Goal: Browse casually

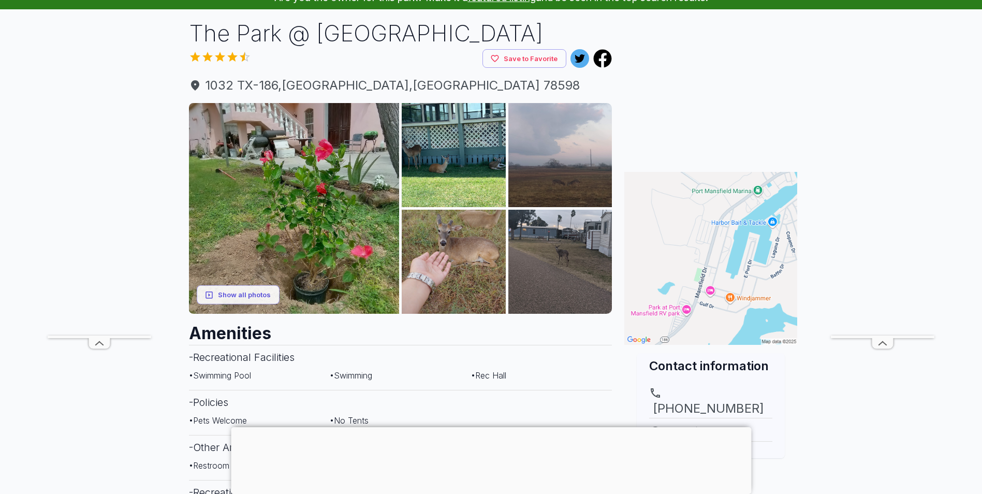
scroll to position [52, 0]
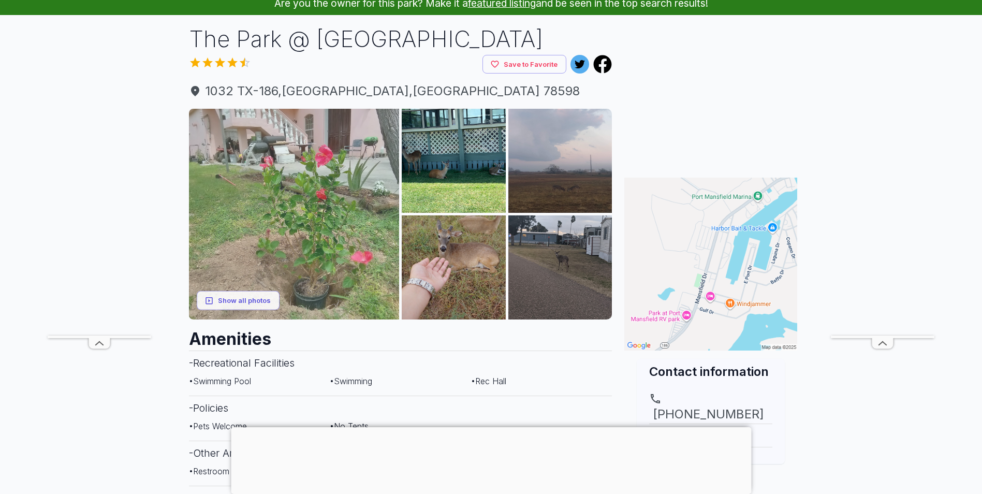
click at [288, 240] on img at bounding box center [294, 214] width 211 height 211
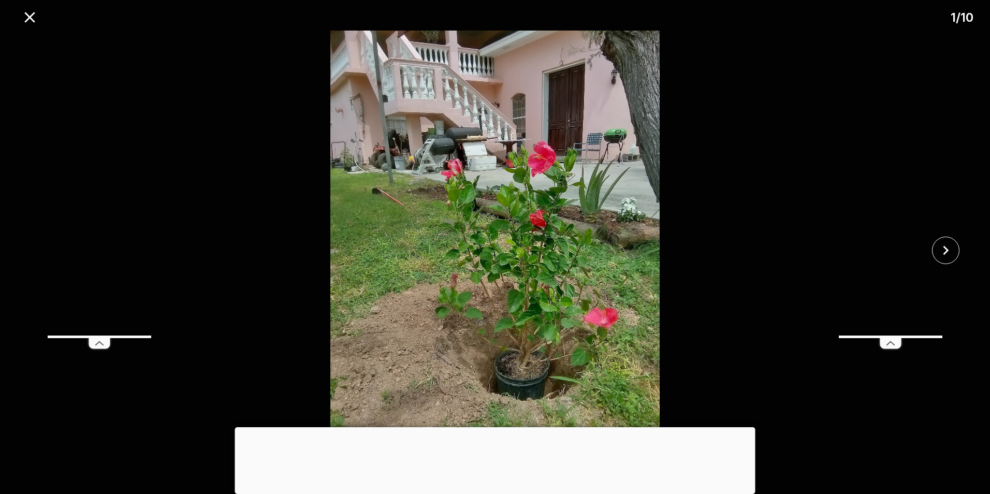
click at [493, 427] on div at bounding box center [495, 427] width 520 height 0
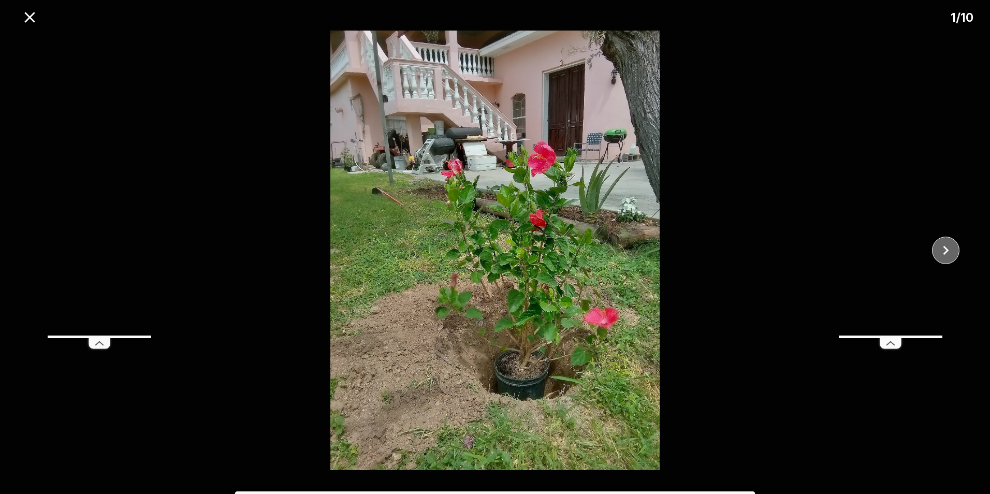
click at [953, 247] on icon "close" at bounding box center [946, 250] width 18 height 18
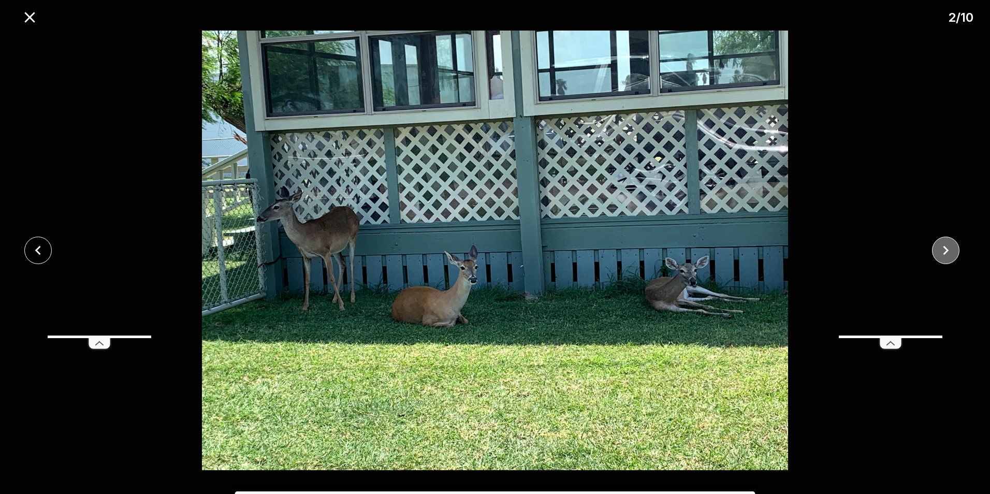
click at [953, 247] on icon "close" at bounding box center [946, 250] width 18 height 18
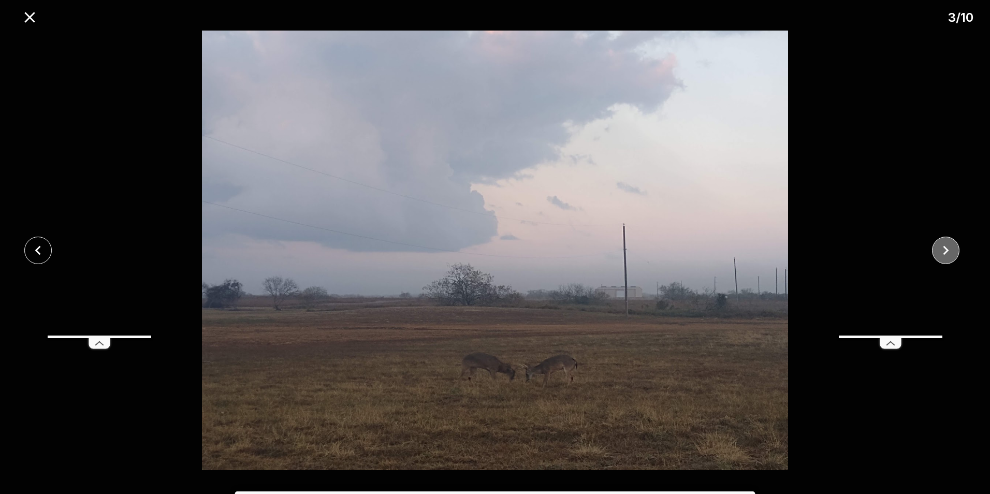
click at [953, 247] on icon "close" at bounding box center [946, 250] width 18 height 18
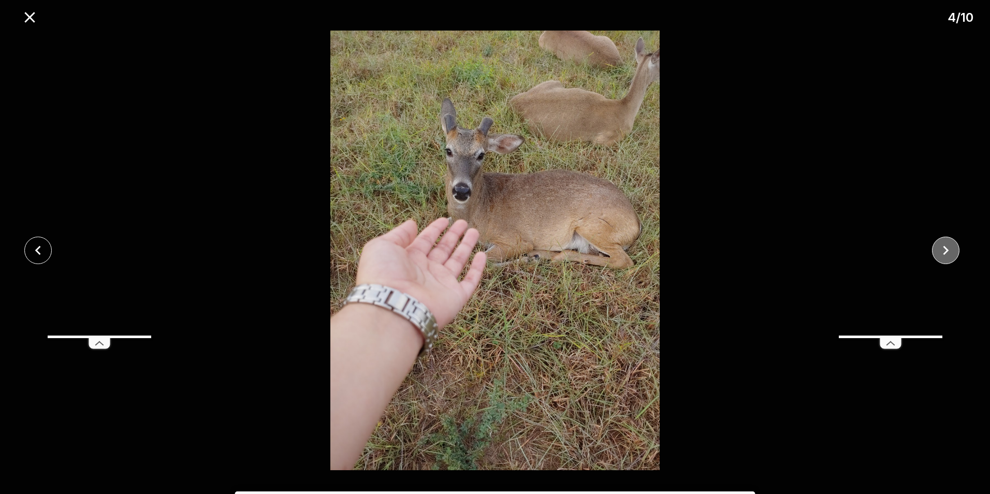
click at [953, 247] on icon "close" at bounding box center [946, 250] width 18 height 18
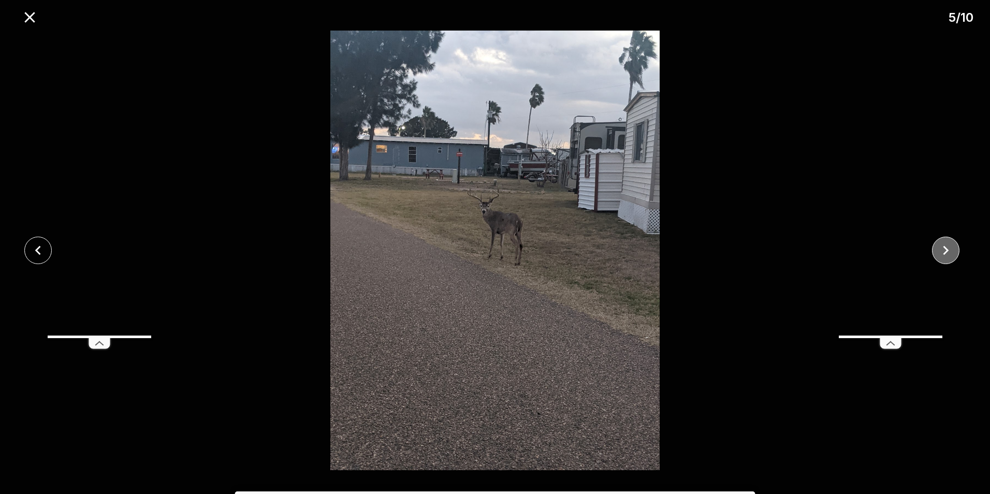
click at [953, 247] on icon "close" at bounding box center [946, 250] width 18 height 18
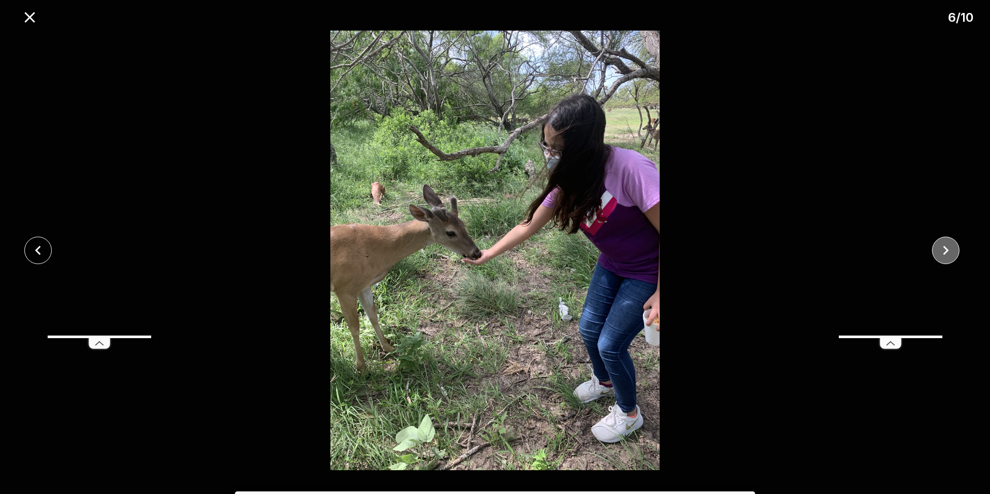
click at [953, 247] on icon "close" at bounding box center [946, 250] width 18 height 18
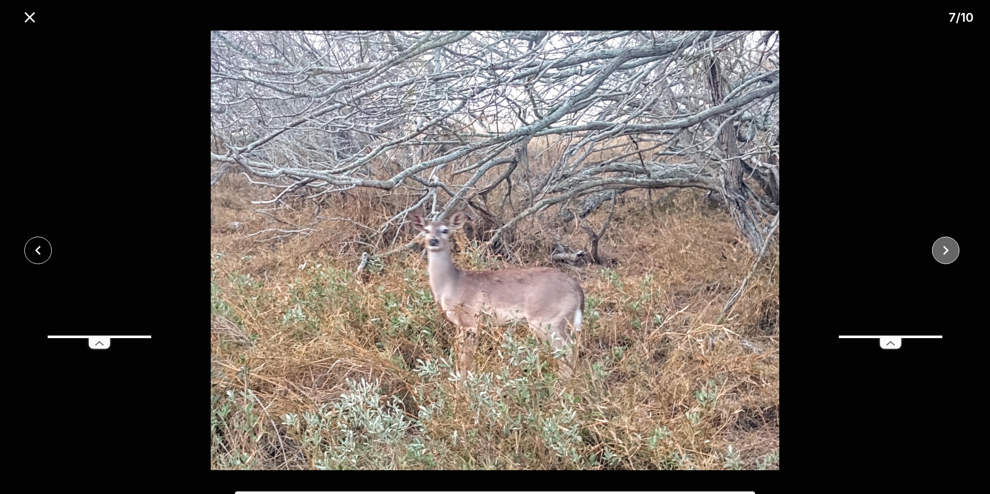
click at [953, 247] on icon "close" at bounding box center [946, 250] width 18 height 18
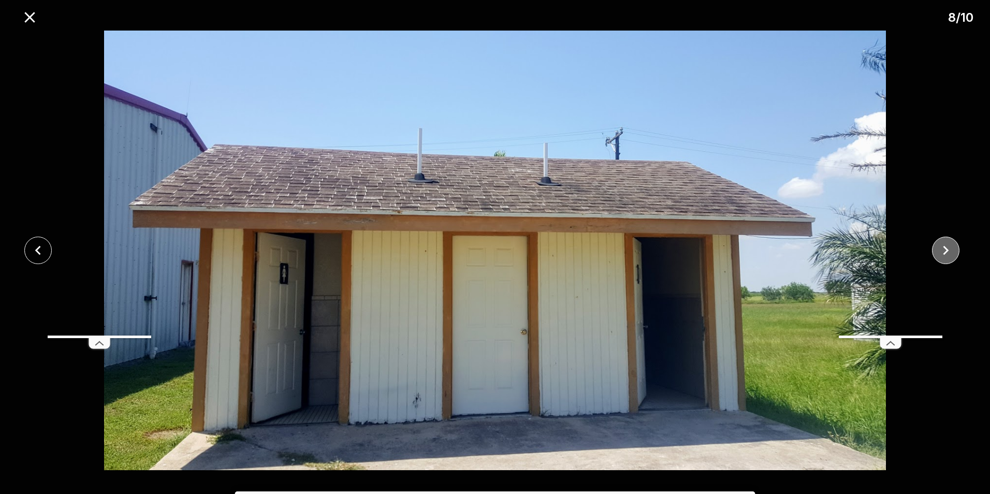
click at [953, 247] on icon "close" at bounding box center [946, 250] width 18 height 18
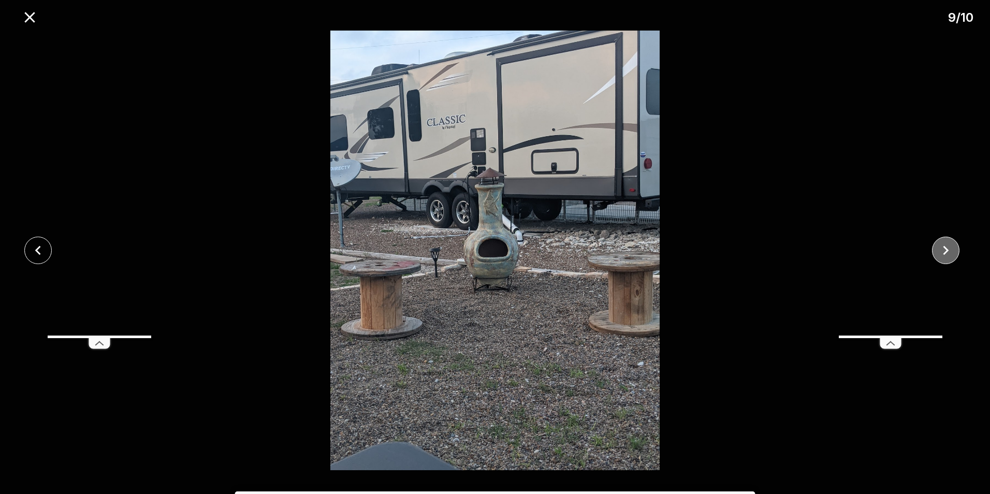
click at [953, 247] on icon "close" at bounding box center [946, 250] width 18 height 18
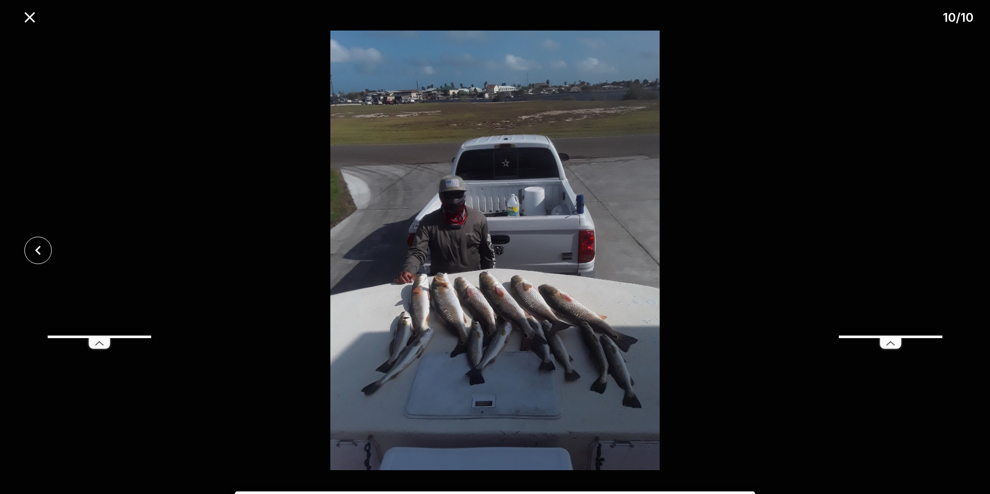
click at [953, 247] on div at bounding box center [495, 251] width 990 height 440
click at [24, 16] on icon "close" at bounding box center [30, 17] width 18 height 18
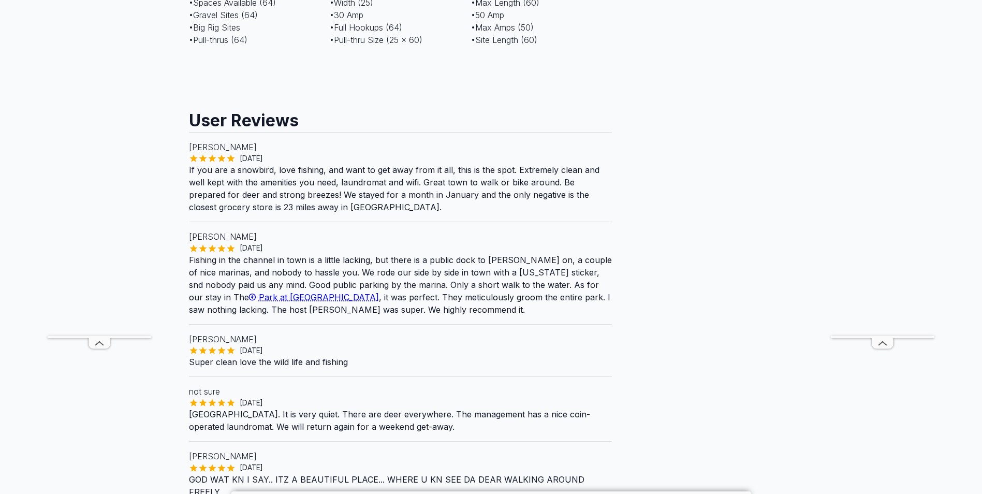
scroll to position [829, 0]
